Goal: Task Accomplishment & Management: Complete application form

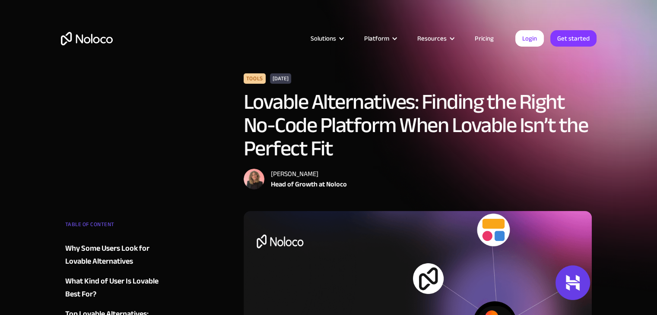
click at [531, 42] on link "Login" at bounding box center [529, 38] width 29 height 16
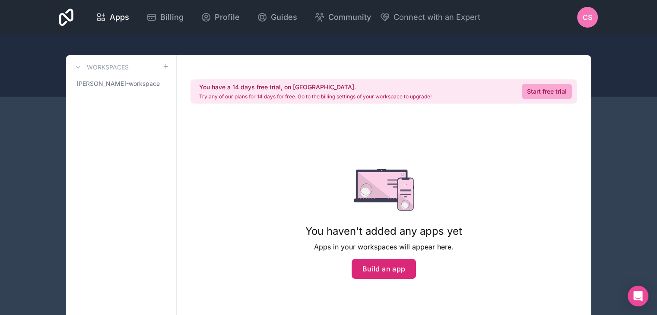
click at [404, 265] on button "Build an app" at bounding box center [384, 269] width 65 height 20
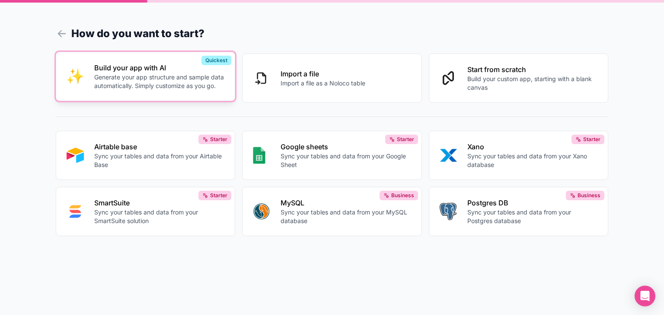
click at [185, 66] on p "Build your app with AI" at bounding box center [159, 68] width 130 height 10
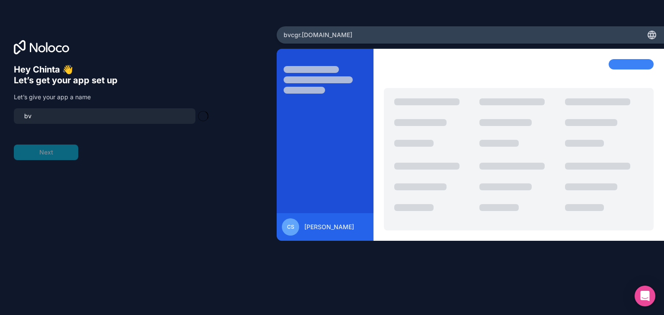
type input "b"
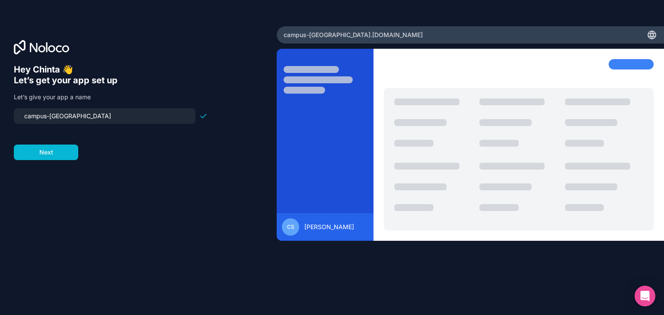
type input "campus-coonect"
click button "Next" at bounding box center [46, 153] width 64 height 16
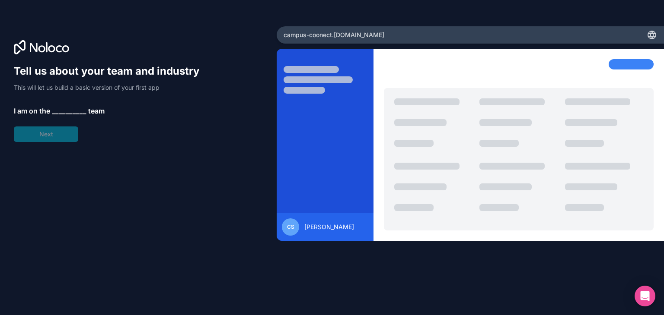
drag, startPoint x: 74, startPoint y: 104, endPoint x: 76, endPoint y: 110, distance: 5.8
click at [76, 110] on div "Tell us about your team and industry This will let us build a basic version of …" at bounding box center [111, 103] width 194 height 78
click at [76, 110] on span "__________" at bounding box center [69, 111] width 35 height 10
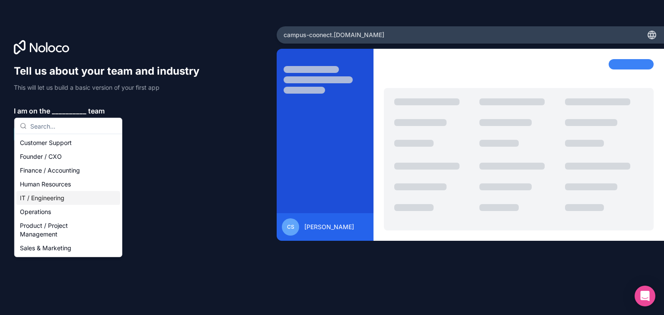
click at [80, 195] on div "IT / Engineering" at bounding box center [68, 198] width 104 height 14
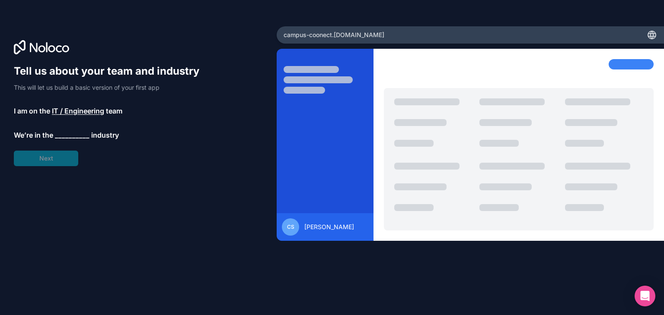
click at [78, 135] on span "__________" at bounding box center [72, 135] width 35 height 10
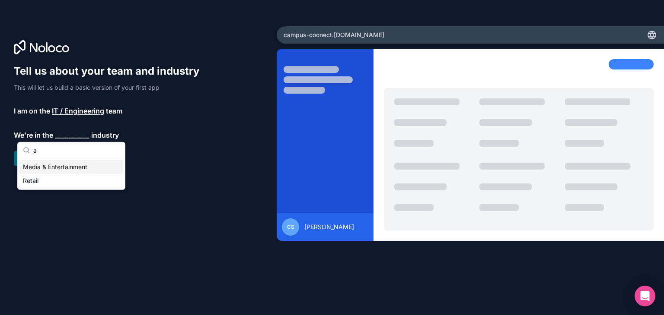
scroll to position [10, 0]
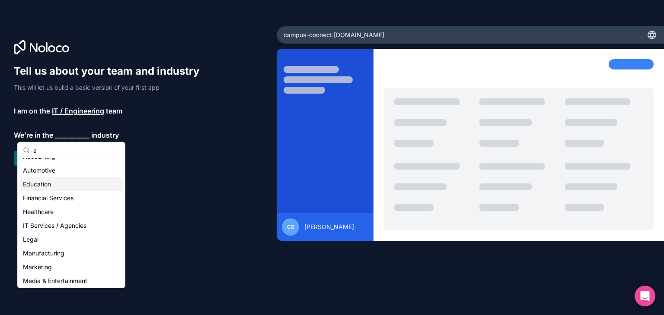
type input "a"
click at [97, 185] on div "Education" at bounding box center [71, 185] width 104 height 14
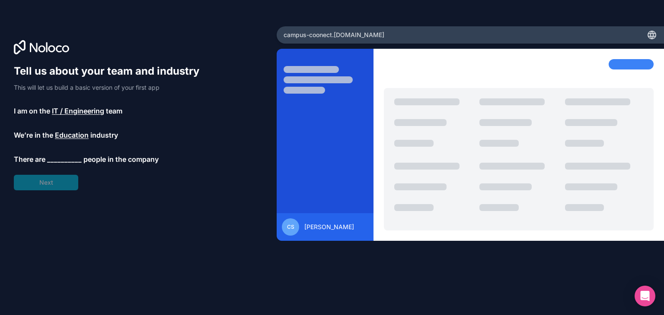
click at [68, 163] on span "__________" at bounding box center [64, 159] width 35 height 10
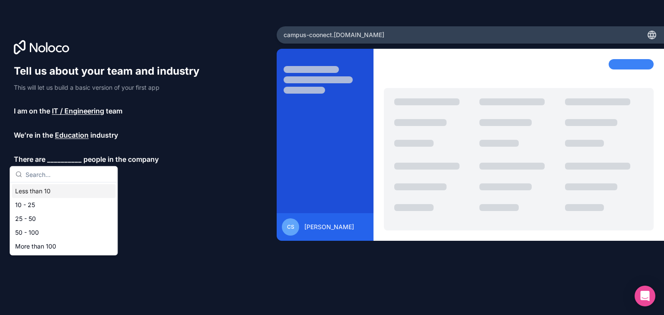
click at [73, 188] on div "Less than 10" at bounding box center [64, 192] width 104 height 14
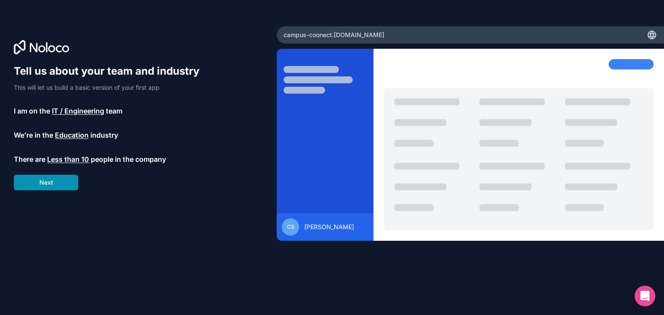
click at [70, 178] on button "Next" at bounding box center [46, 183] width 64 height 16
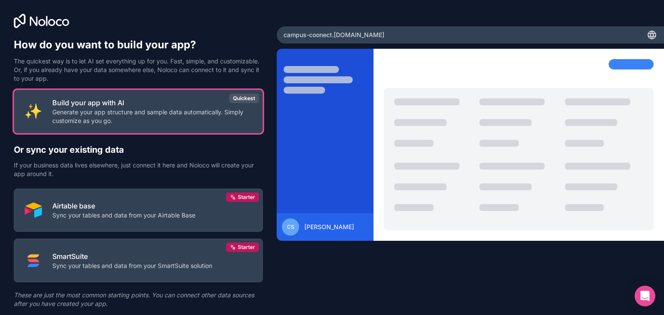
scroll to position [25, 0]
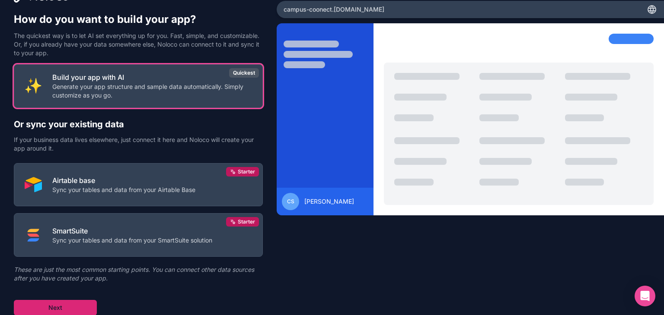
click at [48, 311] on button "Next" at bounding box center [55, 308] width 83 height 16
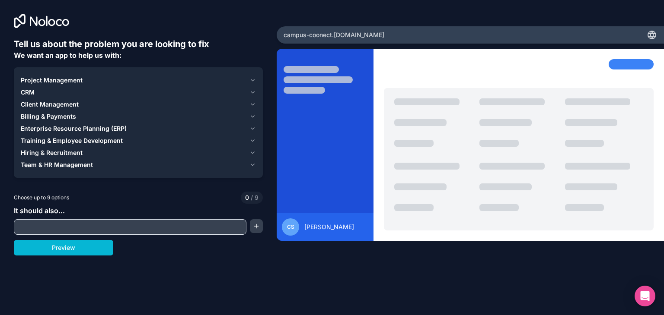
click at [119, 232] on input "text" at bounding box center [130, 227] width 228 height 12
click at [224, 223] on input "text" at bounding box center [130, 227] width 228 height 12
paste input "Background: Every student of technical education must complete an internship or…"
type input "Background: Every student of technical education must complete an internship or…"
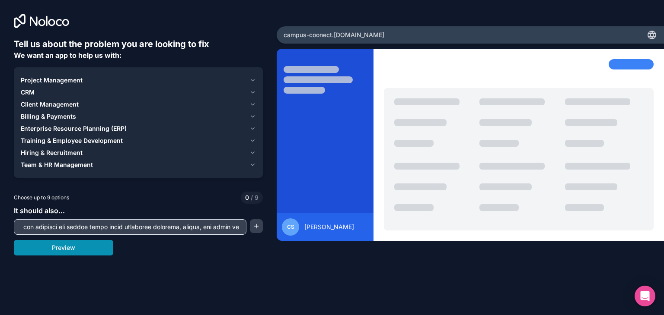
click at [102, 244] on button "Preview" at bounding box center [63, 248] width 99 height 16
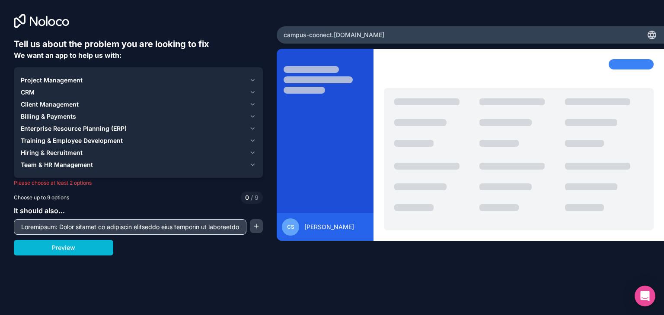
click at [251, 162] on icon "button" at bounding box center [252, 165] width 6 height 7
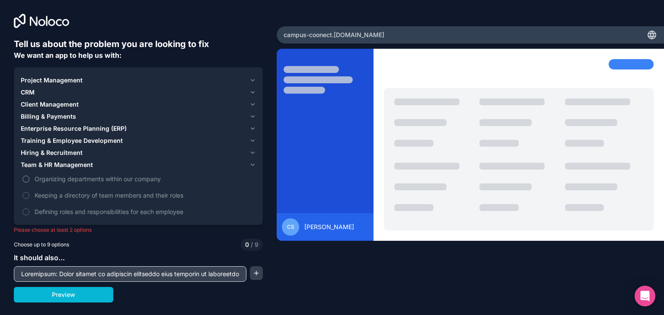
click at [51, 178] on span "Organizing departments within our company" at bounding box center [144, 179] width 219 height 9
click at [29, 178] on button "Organizing departments within our company" at bounding box center [25, 179] width 7 height 7
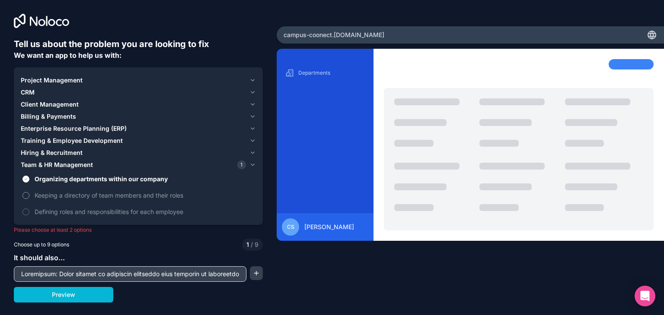
click at [25, 193] on button "Keeping a directory of team members and their roles" at bounding box center [25, 195] width 7 height 7
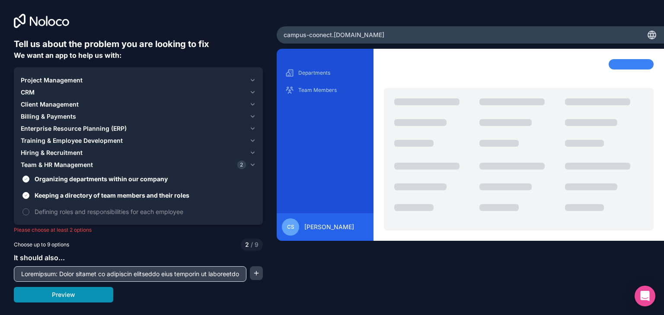
click at [52, 290] on button "Preview" at bounding box center [63, 295] width 99 height 16
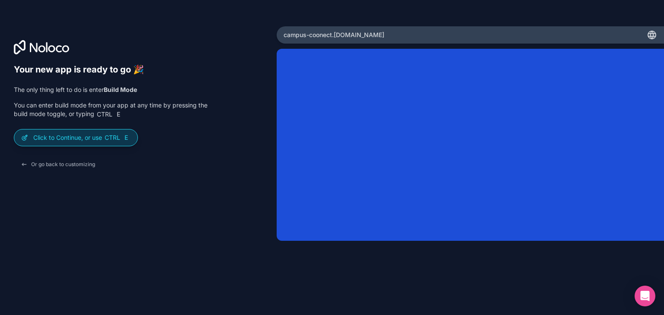
click at [117, 137] on span "Ctrl" at bounding box center [112, 138] width 17 height 8
